Goal: Browse casually

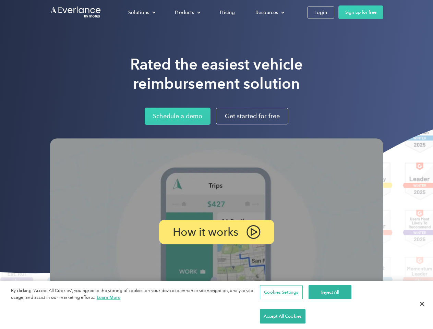
click at [216, 165] on img at bounding box center [216, 231] width 333 height 187
click at [142, 12] on div "Solutions" at bounding box center [138, 12] width 21 height 9
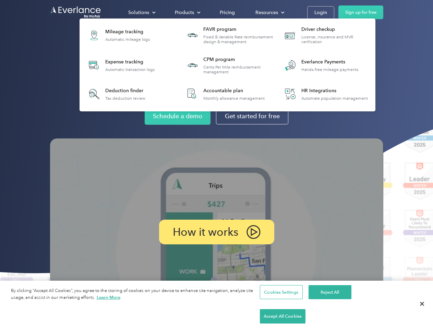
click at [187, 12] on div "Products" at bounding box center [184, 12] width 19 height 9
click at [269, 12] on div "Resources" at bounding box center [266, 12] width 23 height 9
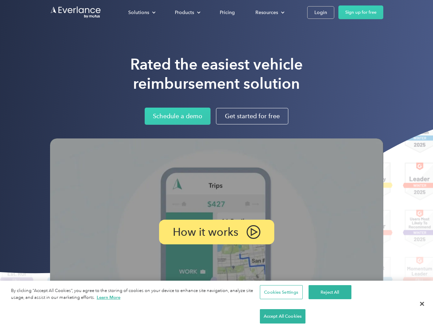
click at [216, 232] on p "How it works" at bounding box center [205, 232] width 65 height 8
click at [280, 300] on button "Cookies Settings" at bounding box center [281, 292] width 43 height 14
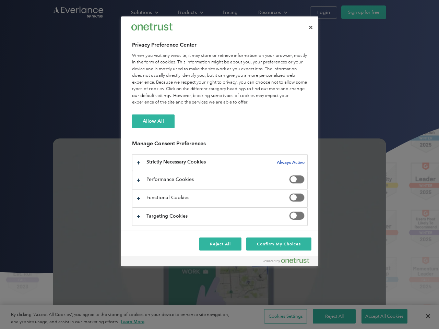
click at [329, 316] on div at bounding box center [219, 164] width 439 height 329
click at [379, 316] on div at bounding box center [219, 164] width 439 height 329
click at [422, 316] on div at bounding box center [219, 164] width 439 height 329
